Goal: Check status: Check status

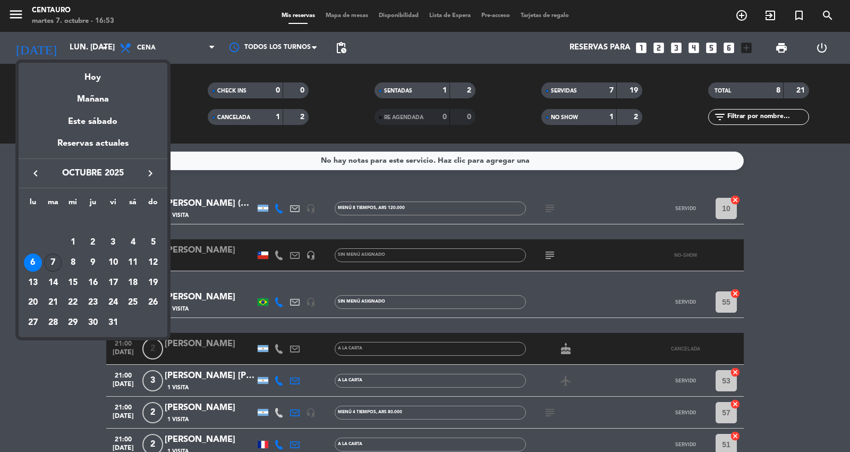
click at [50, 262] on div "7" at bounding box center [53, 262] width 18 height 18
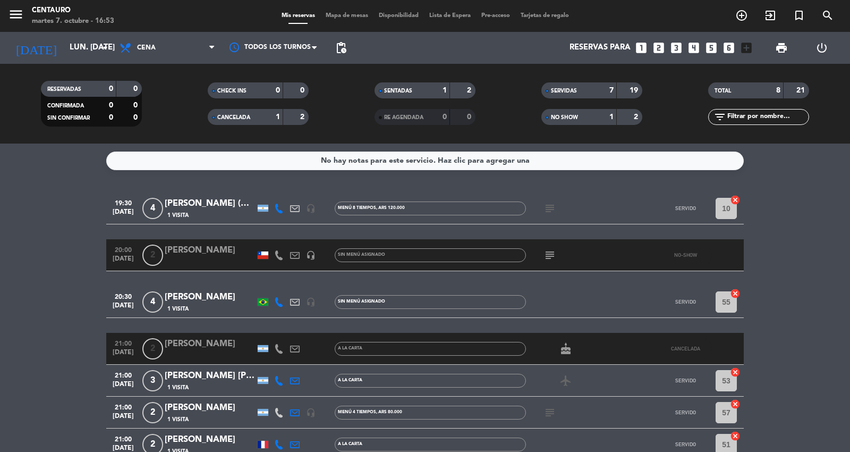
type input "[DATE] oct."
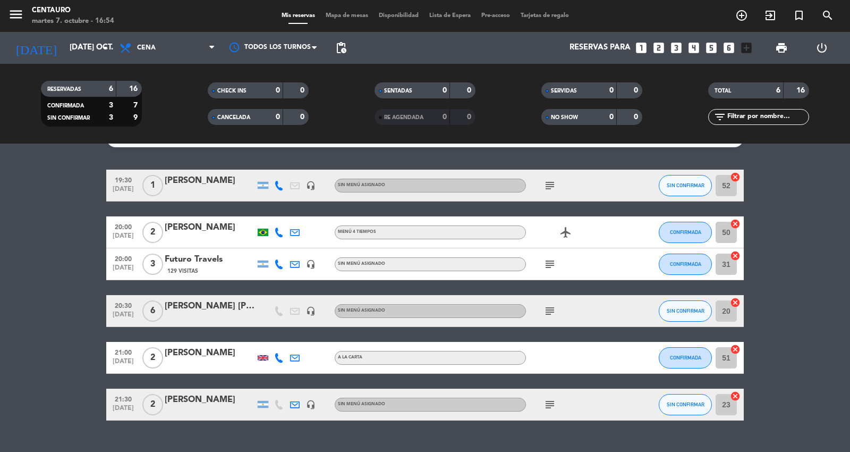
scroll to position [45, 0]
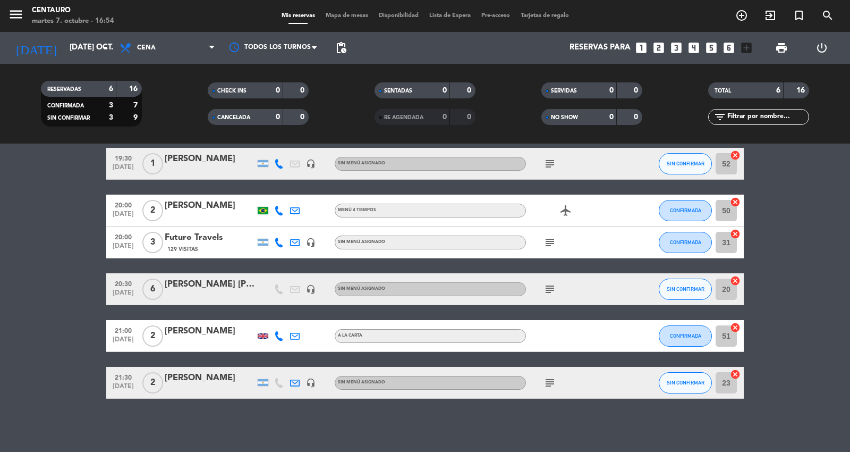
click at [549, 287] on icon "subject" at bounding box center [550, 289] width 13 height 13
click at [575, 278] on div "subject Reserva [PERSON_NAME]" at bounding box center [574, 288] width 96 height 31
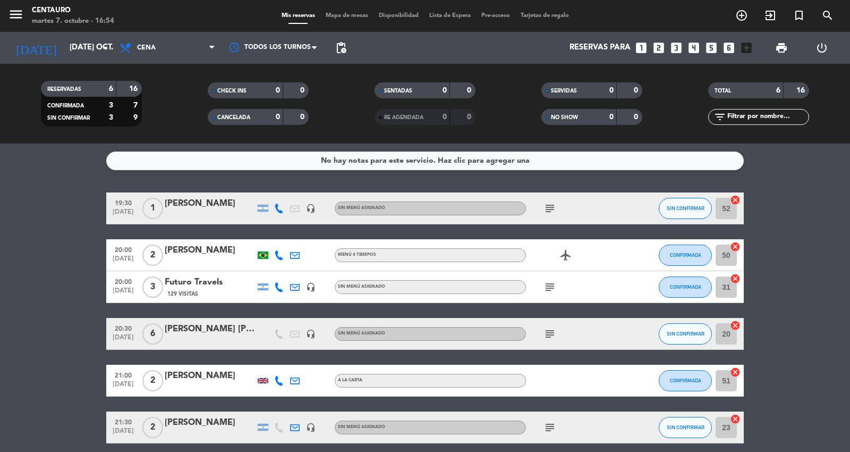
click at [544, 288] on icon "subject" at bounding box center [550, 287] width 13 height 13
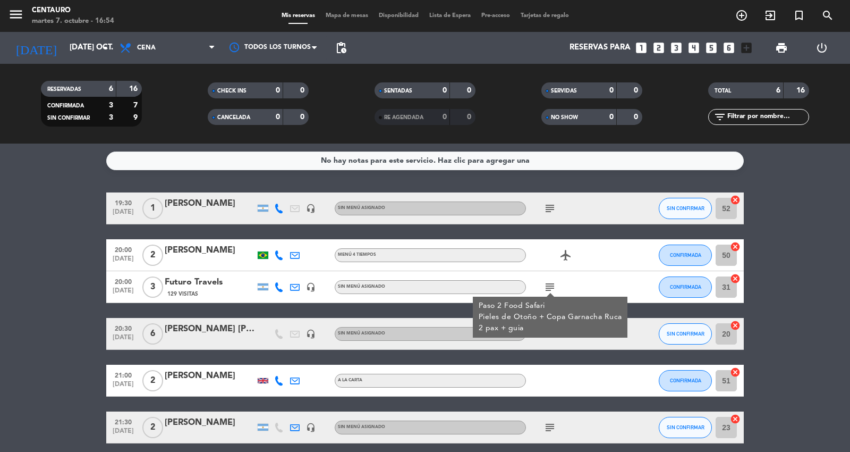
click at [606, 279] on div "subject Paso 2 Food Safari Pieles de Otoño + Copa Garnacha Ruca 2 pax + guia" at bounding box center [574, 286] width 96 height 31
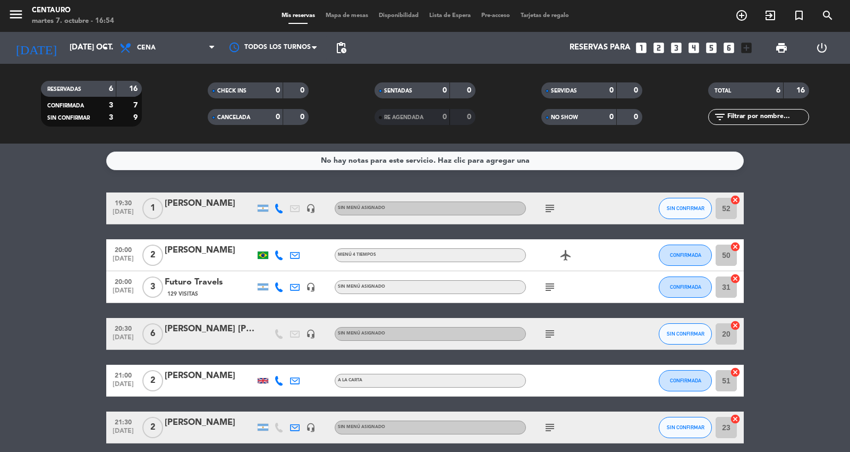
click at [549, 210] on icon "subject" at bounding box center [550, 208] width 13 height 13
click at [609, 214] on div "subject sin gluten" at bounding box center [574, 207] width 96 height 31
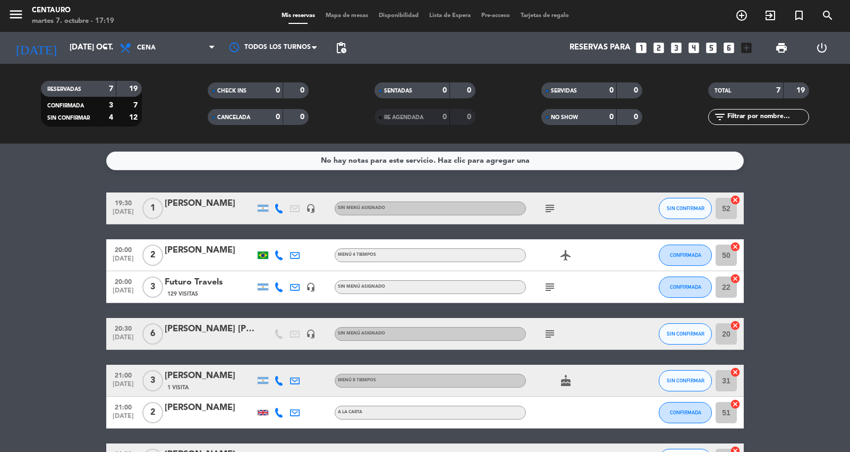
click at [555, 290] on icon "subject" at bounding box center [550, 287] width 13 height 13
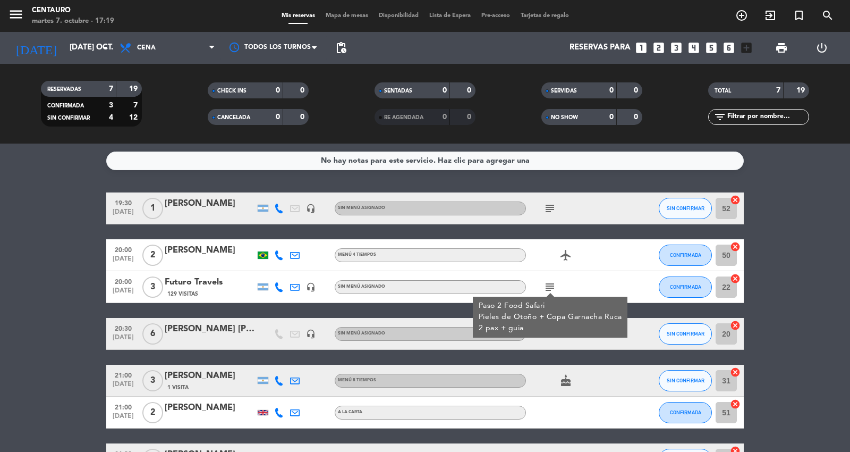
click at [553, 204] on icon "subject" at bounding box center [550, 208] width 13 height 13
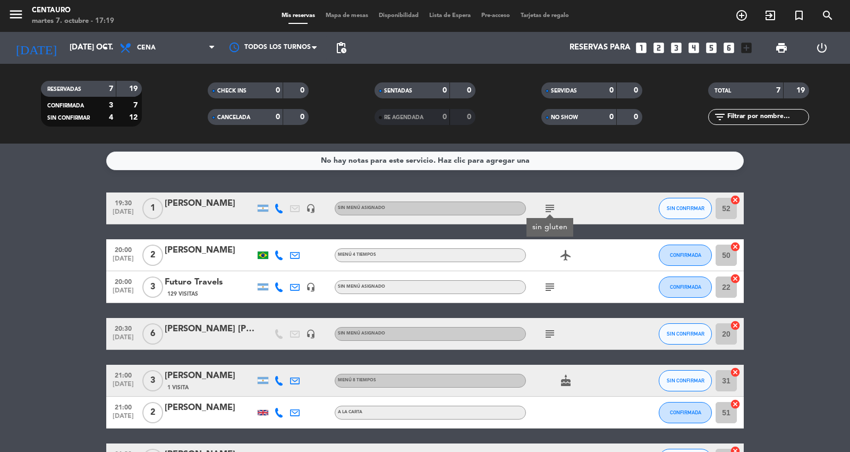
click at [551, 337] on icon "subject" at bounding box center [550, 333] width 13 height 13
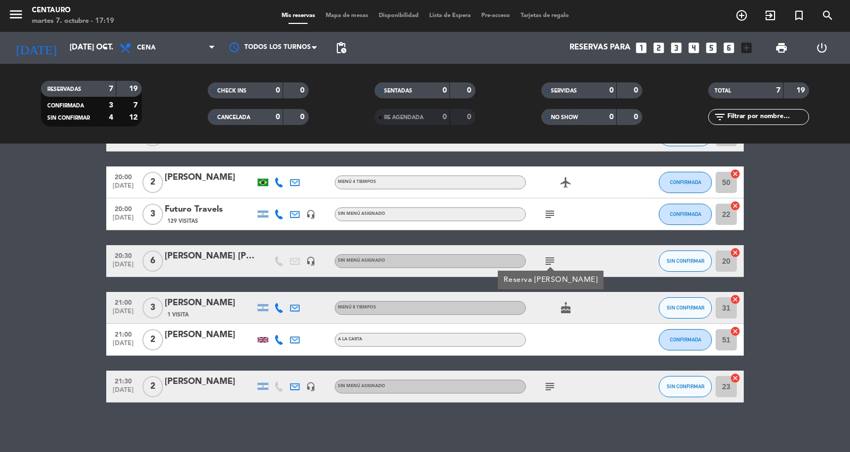
scroll to position [77, 0]
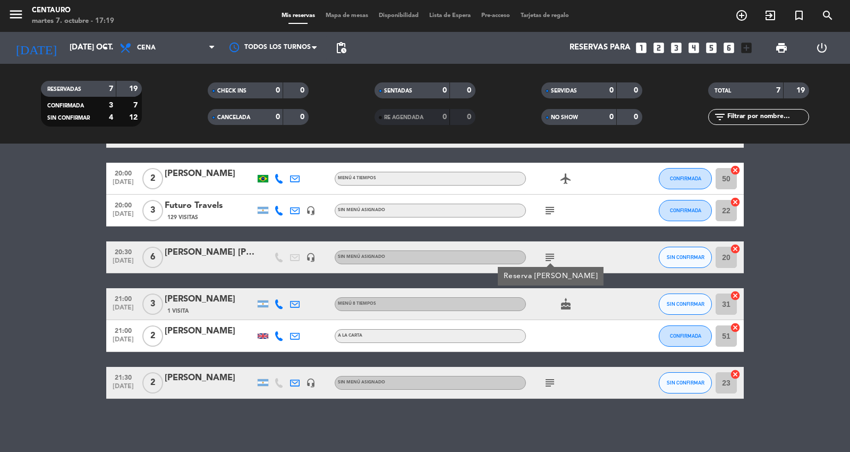
click at [552, 370] on div "subject" at bounding box center [574, 382] width 96 height 31
click at [549, 379] on icon "subject" at bounding box center [550, 382] width 13 height 13
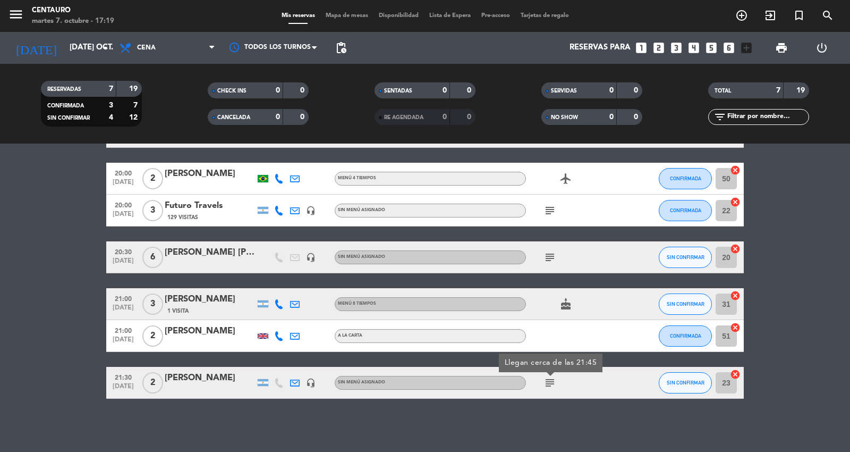
click at [770, 367] on bookings-row "19:30 [DATE] 1 [PERSON_NAME] headset_mic Sin menú asignado subject SIN CONFIRMA…" at bounding box center [425, 257] width 850 height 283
